Goal: Communication & Community: Answer question/provide support

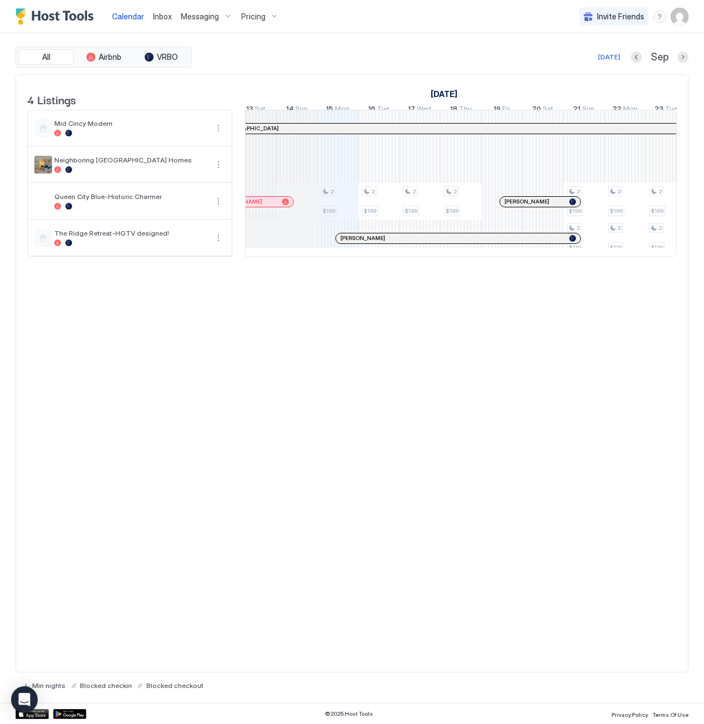
click at [155, 15] on span "Inbox" at bounding box center [162, 16] width 19 height 9
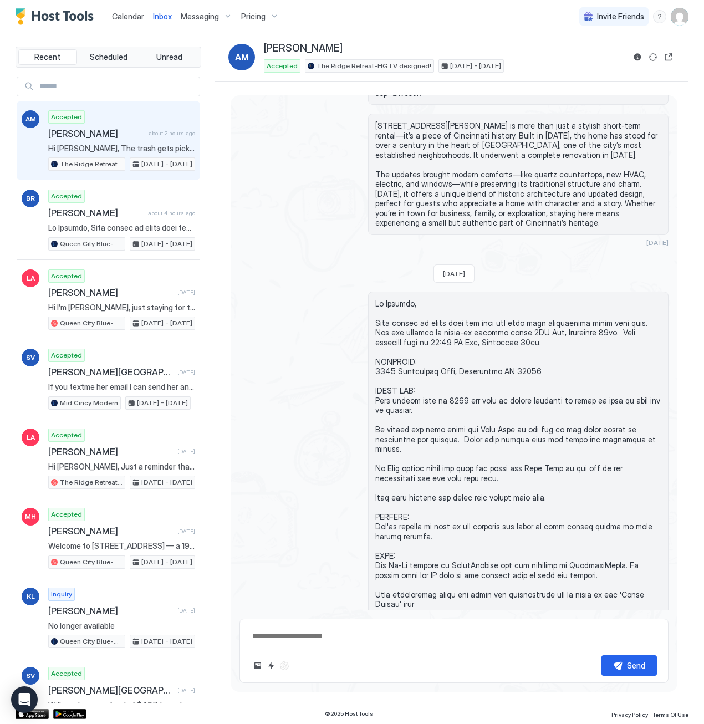
scroll to position [362, 0]
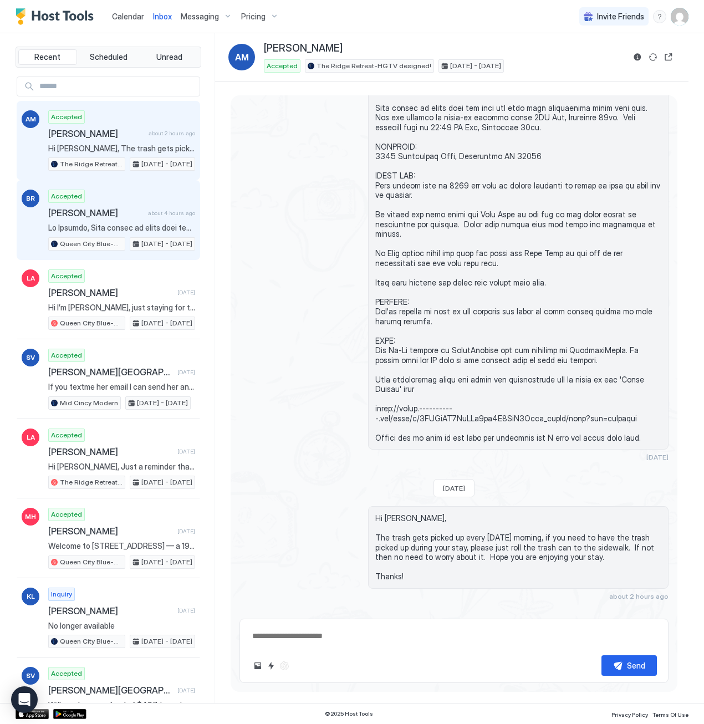
click at [145, 207] on div "[PERSON_NAME] about 4 hours ago" at bounding box center [121, 212] width 147 height 11
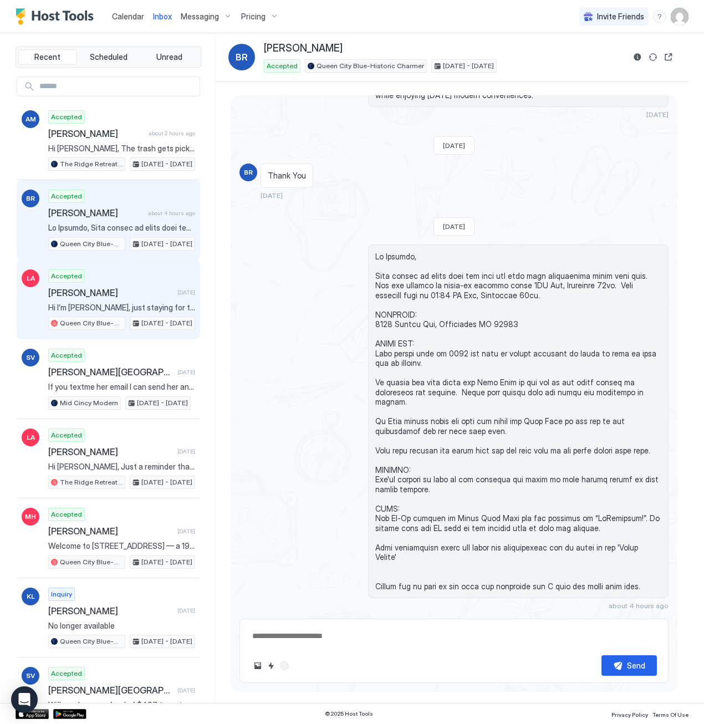
click at [130, 278] on div "Accepted [PERSON_NAME] [DATE] Hi I’m [PERSON_NAME], just staying for the weeken…" at bounding box center [121, 299] width 147 height 61
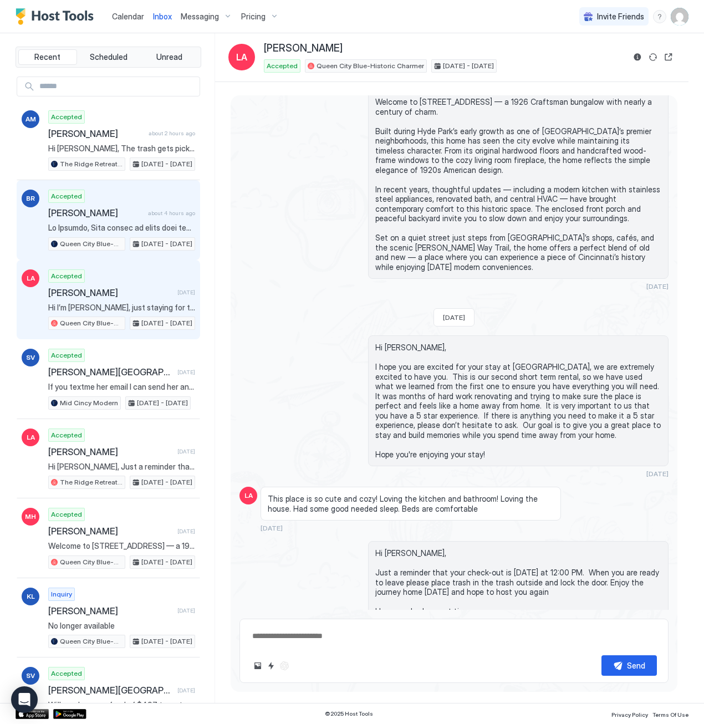
click at [133, 197] on div "Accepted [PERSON_NAME] about 4 hours ago [GEOGRAPHIC_DATA] Blue-Historic Charme…" at bounding box center [121, 220] width 147 height 61
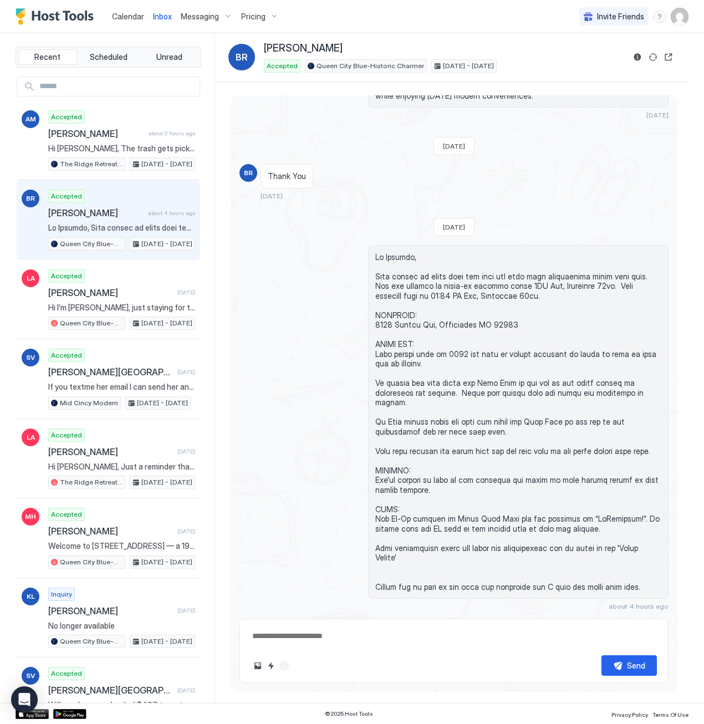
type textarea "*"
